Goal: Task Accomplishment & Management: Manage account settings

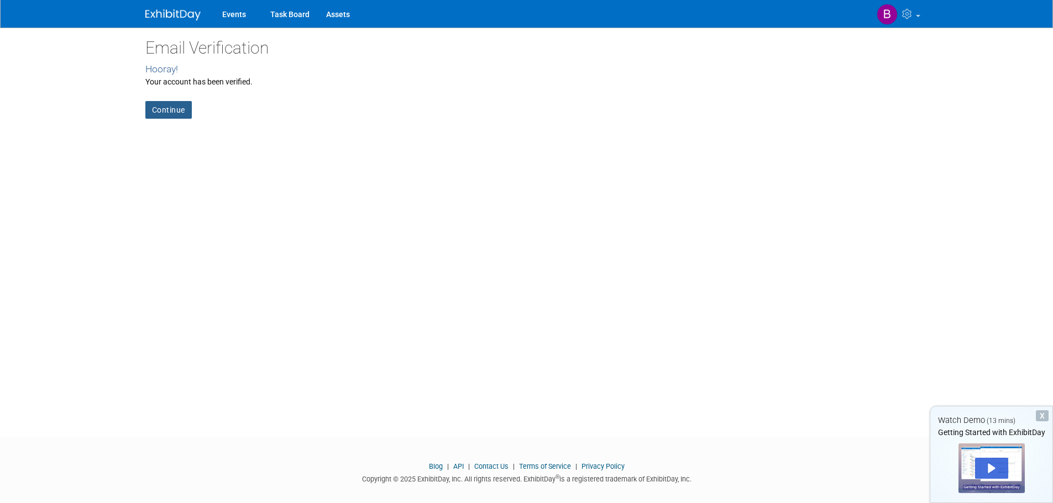
click at [166, 114] on link "Continue" at bounding box center [168, 110] width 46 height 18
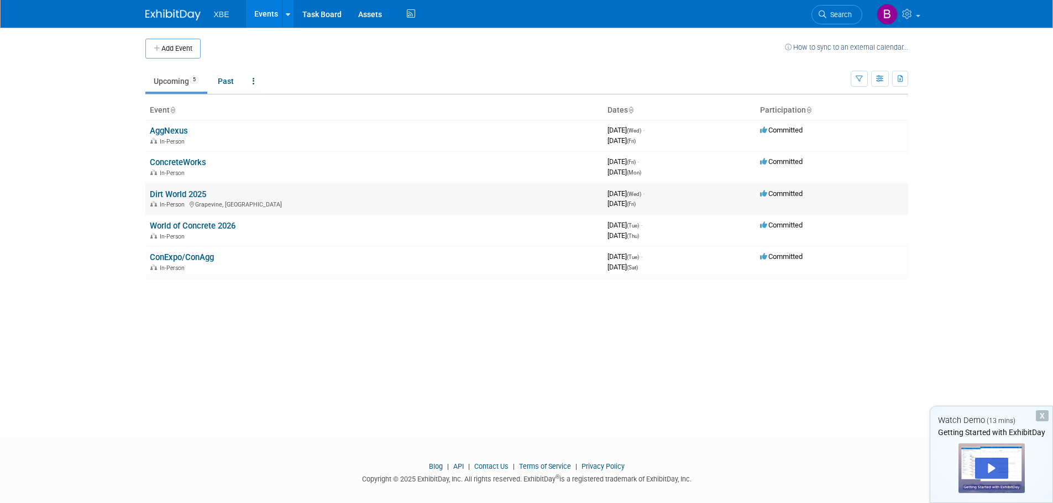
click at [182, 196] on link "Dirt World 2025" at bounding box center [178, 195] width 56 height 10
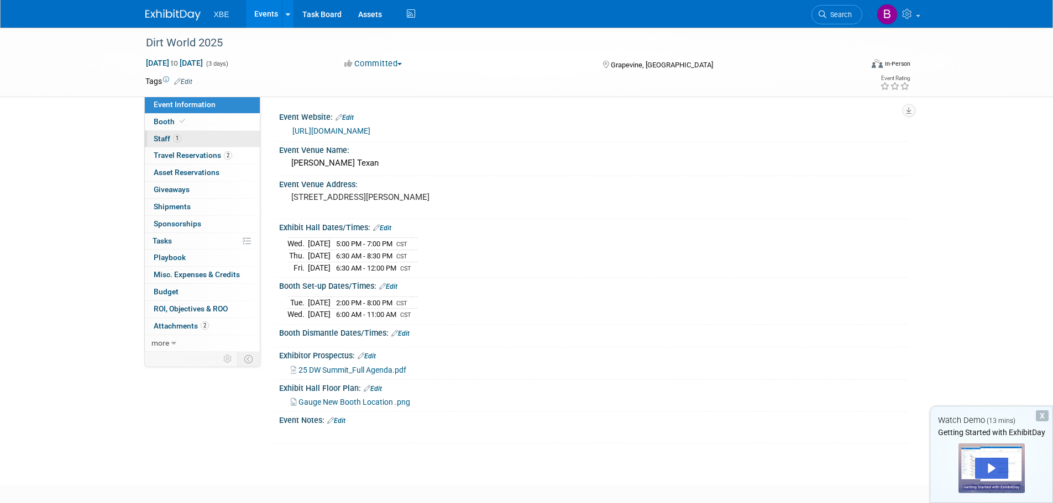
click at [199, 141] on link "1 Staff 1" at bounding box center [202, 139] width 115 height 17
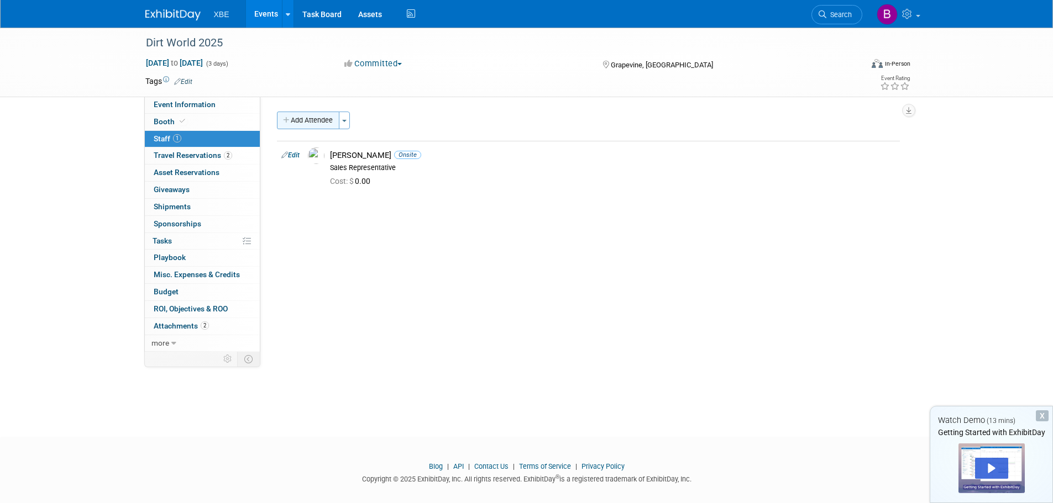
click at [319, 121] on button "Add Attendee" at bounding box center [308, 121] width 62 height 18
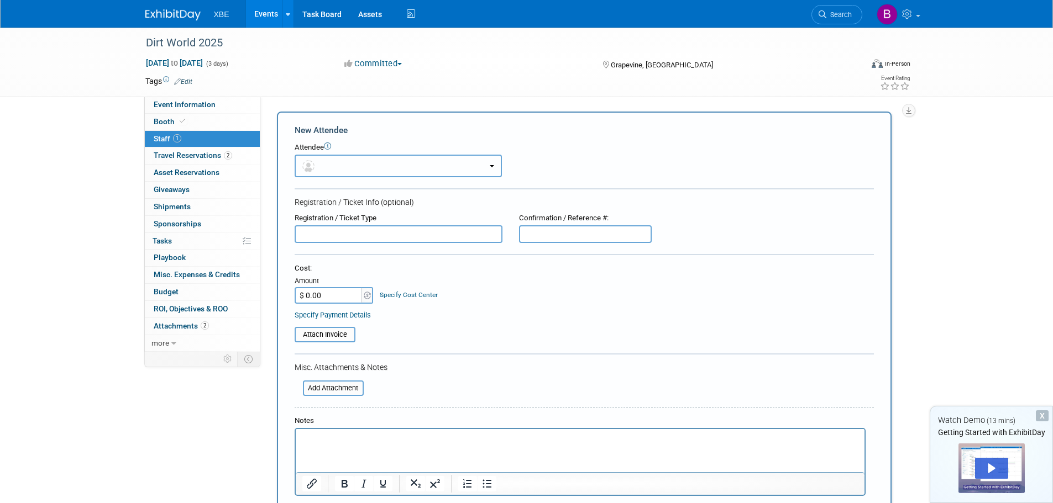
click at [348, 166] on button "button" at bounding box center [398, 166] width 207 height 23
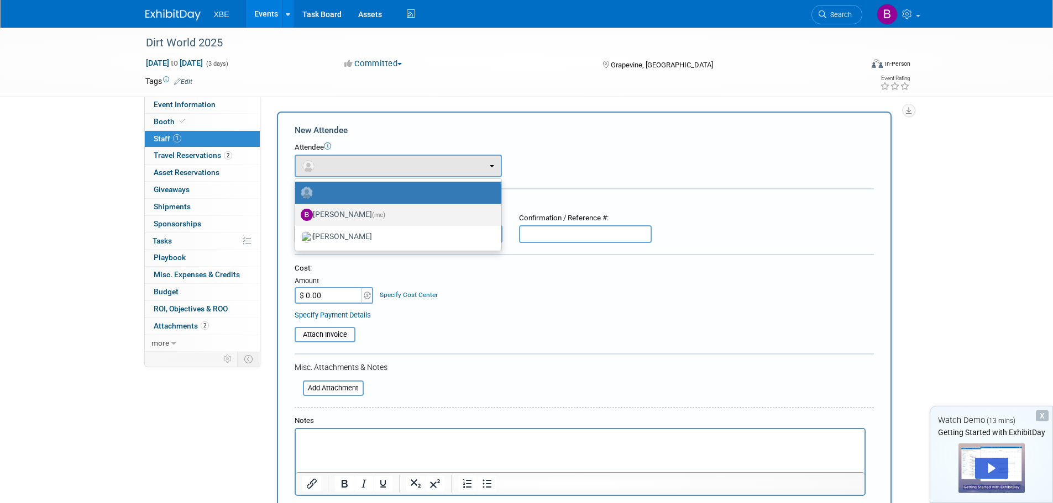
click at [361, 206] on label "[PERSON_NAME] (me)" at bounding box center [396, 215] width 190 height 18
click at [297, 210] on input "[PERSON_NAME] (me)" at bounding box center [293, 213] width 7 height 7
select select "48b502c2-05bd-41ea-a03b-8f17d67964ef"
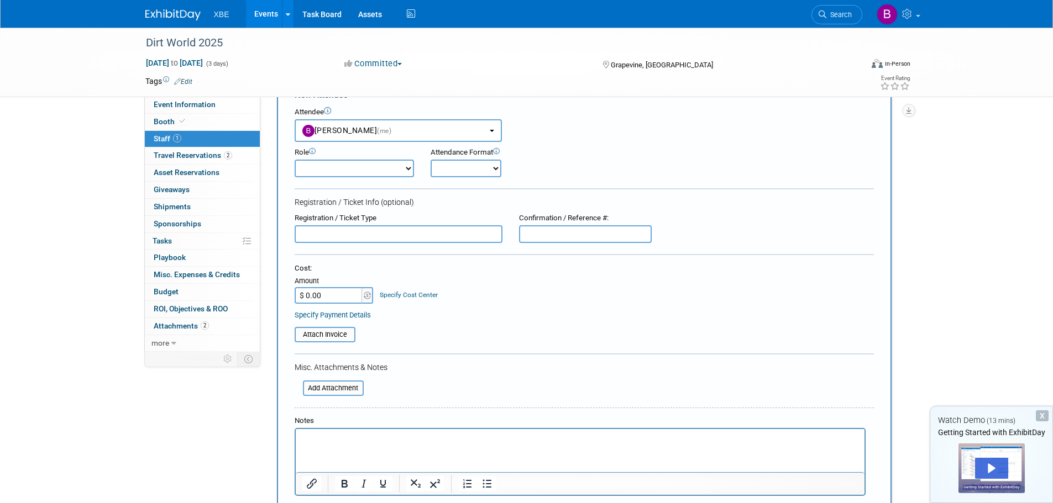
scroll to position [55, 0]
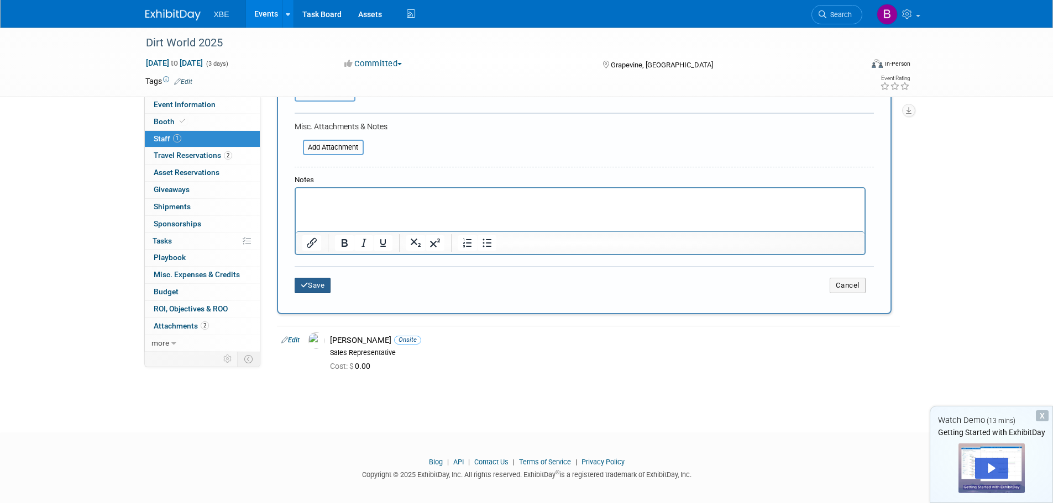
click at [302, 289] on icon "submit" at bounding box center [305, 285] width 8 height 7
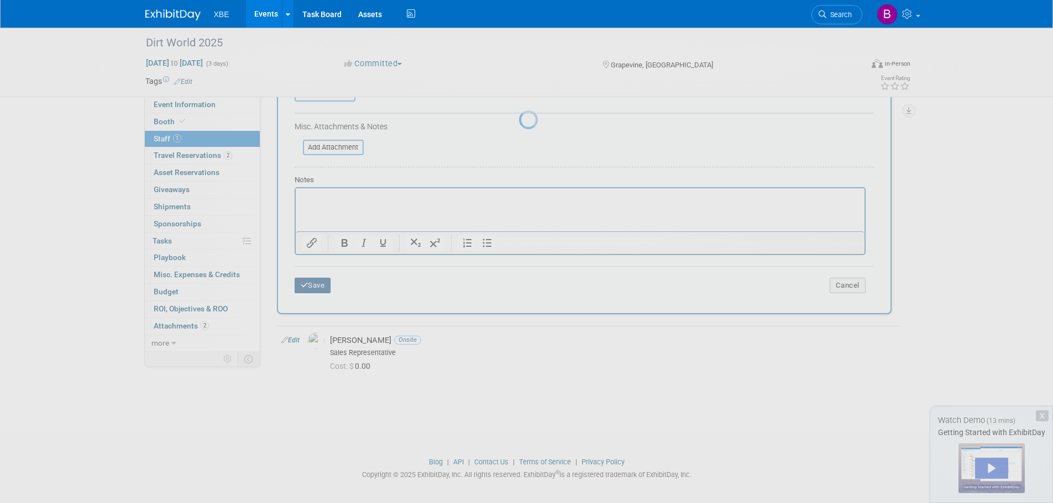
scroll to position [11, 0]
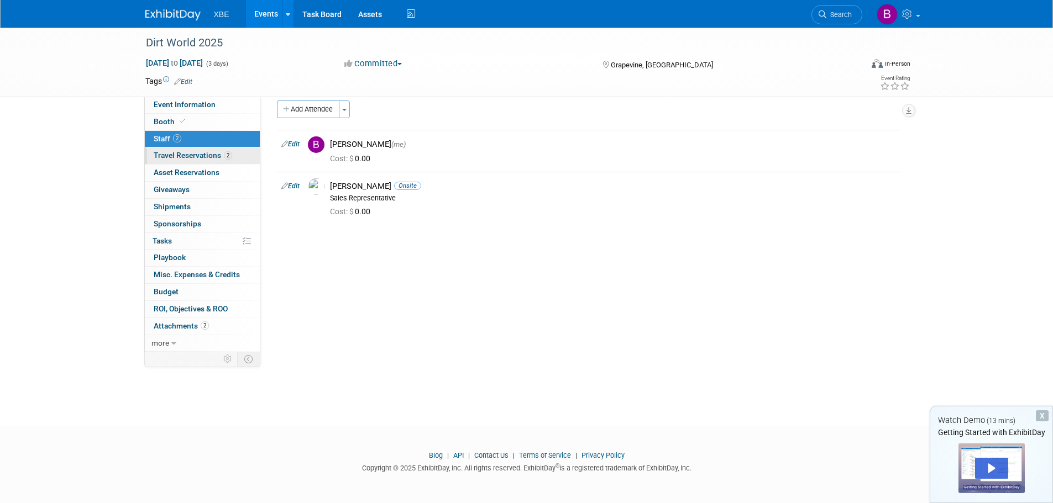
click at [206, 158] on span "Travel Reservations 2" at bounding box center [193, 155] width 78 height 9
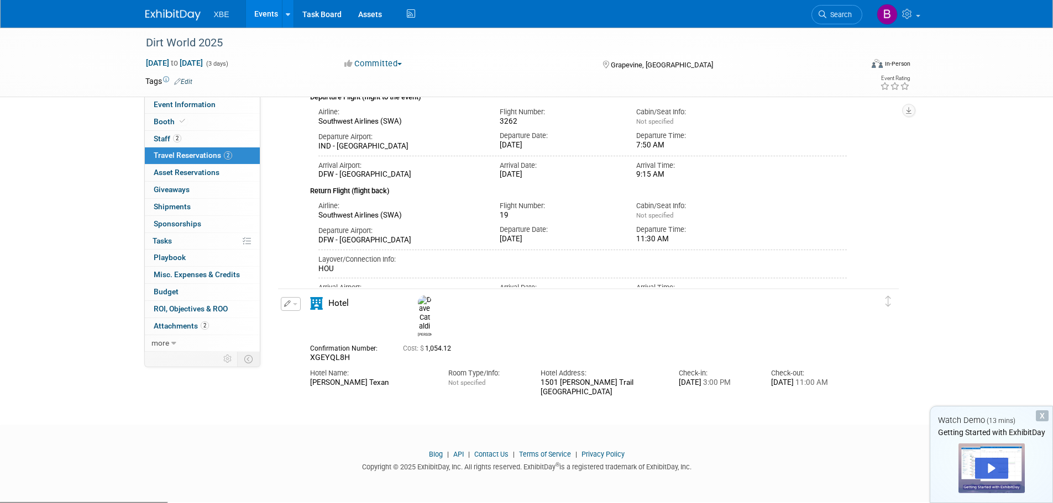
scroll to position [130, 0]
